Goal: Navigation & Orientation: Find specific page/section

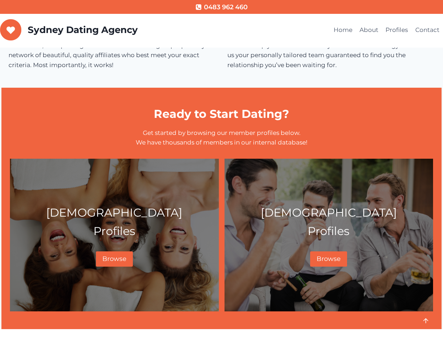
scroll to position [249, 0]
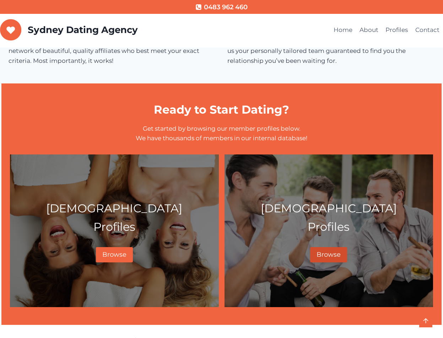
click at [329, 254] on span "Browse" at bounding box center [328, 255] width 24 height 8
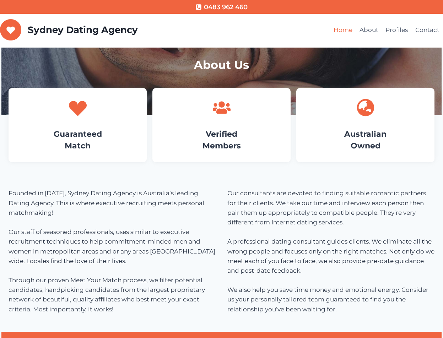
click at [344, 31] on link "Home" at bounding box center [343, 30] width 26 height 17
click at [428, 31] on link "Contact" at bounding box center [426, 30] width 31 height 17
click at [81, 108] on icon at bounding box center [78, 108] width 18 height 15
click at [79, 106] on icon at bounding box center [78, 108] width 18 height 15
click at [217, 68] on h1 "About Us" at bounding box center [221, 64] width 423 height 17
